Goal: Check status: Check status

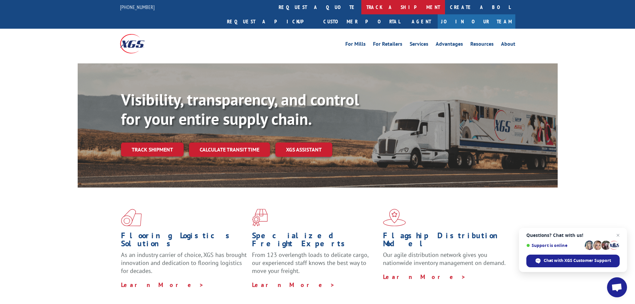
click at [361, 7] on link "track a shipment" at bounding box center [403, 7] width 84 height 14
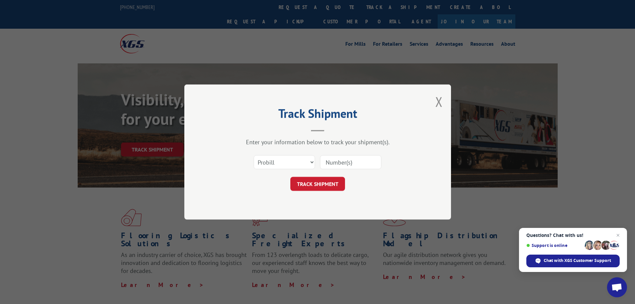
click at [356, 161] on input at bounding box center [350, 162] width 61 height 14
type input "17602761"
click at [318, 182] on button "TRACK SHIPMENT" at bounding box center [317, 184] width 55 height 14
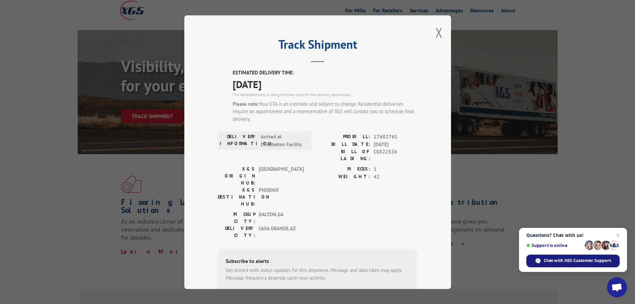
click at [557, 263] on span "Chat with XGS Customer Support" at bounding box center [577, 260] width 67 height 6
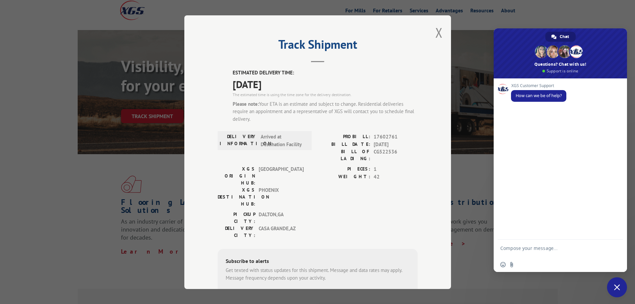
click at [529, 252] on textarea "Compose your message..." at bounding box center [552, 251] width 105 height 12
type textarea "Update on PRO 17602761"
click at [612, 248] on span "Send" at bounding box center [615, 248] width 11 height 11
